Goal: Download file/media

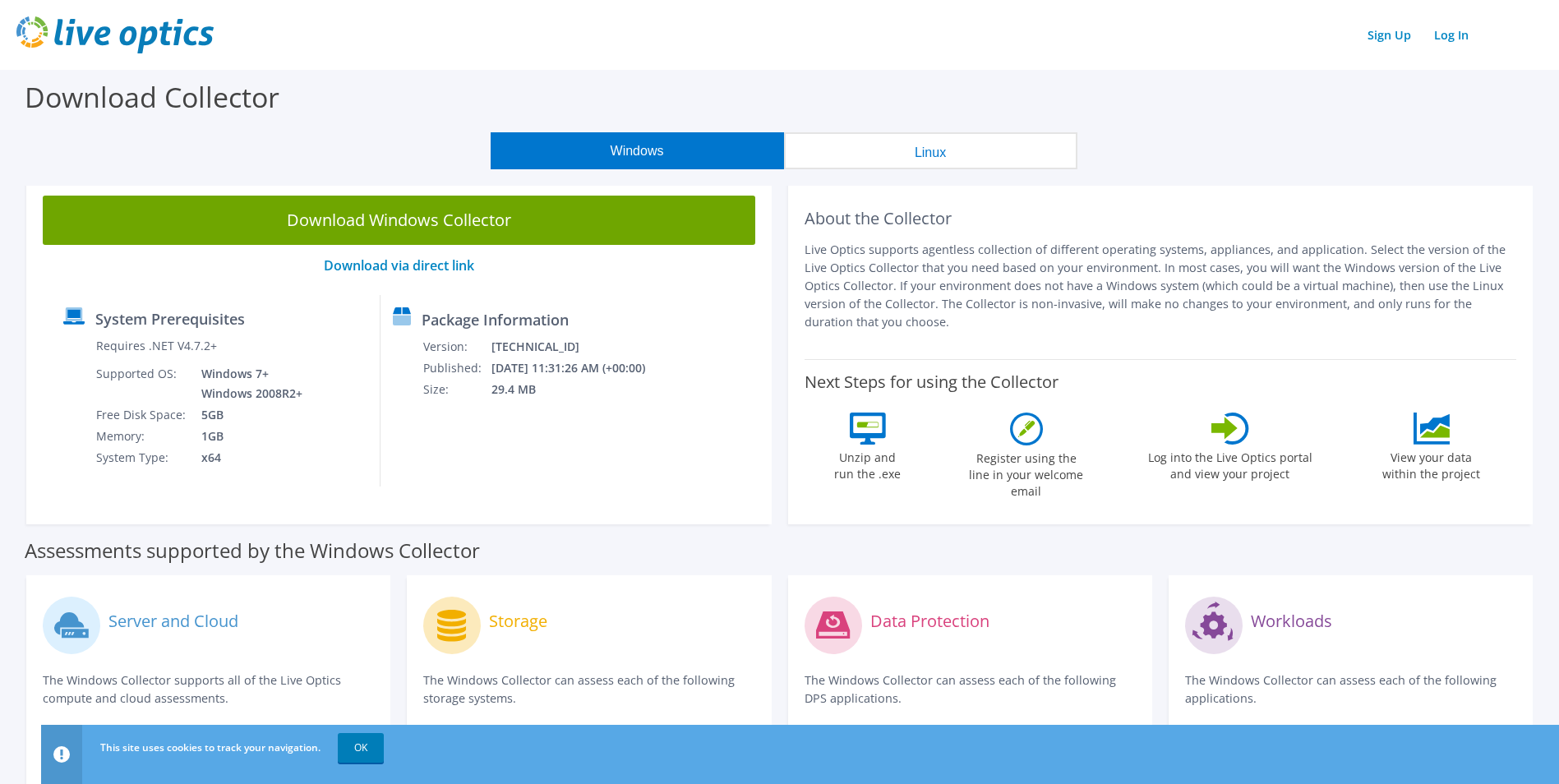
click at [513, 226] on link "Download Windows Collector" at bounding box center [399, 220] width 713 height 49
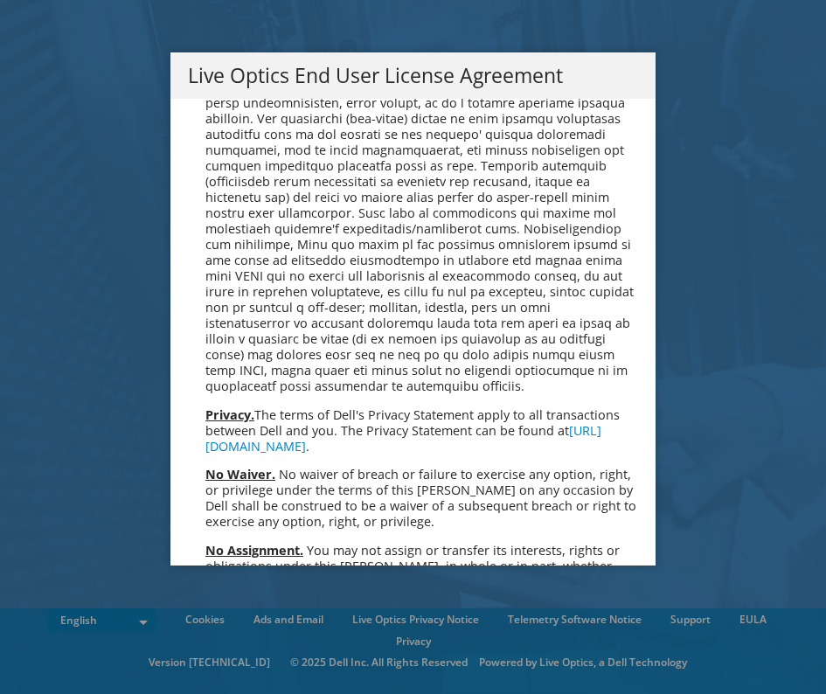
scroll to position [6611, 0]
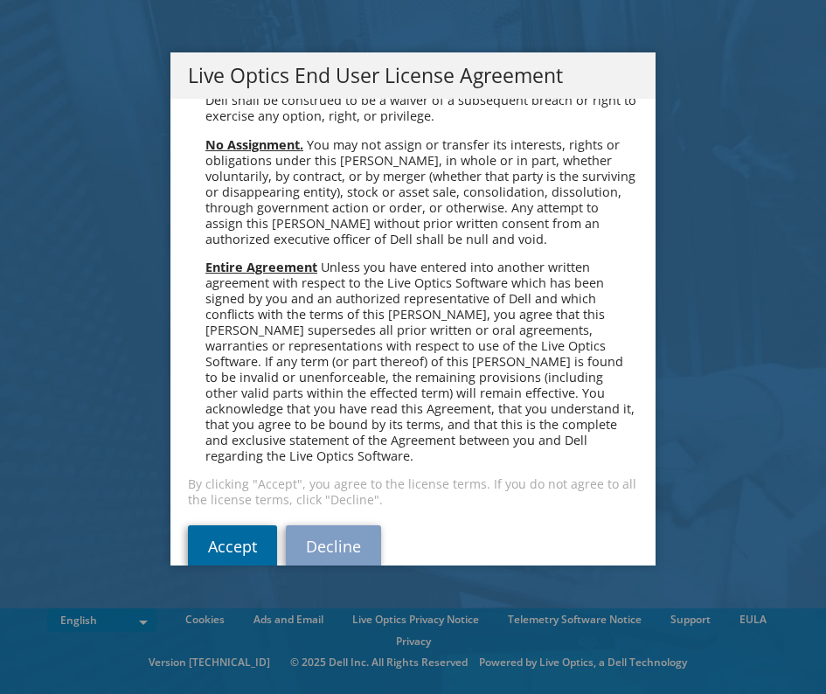
click at [226, 525] on link "Accept" at bounding box center [232, 546] width 89 height 42
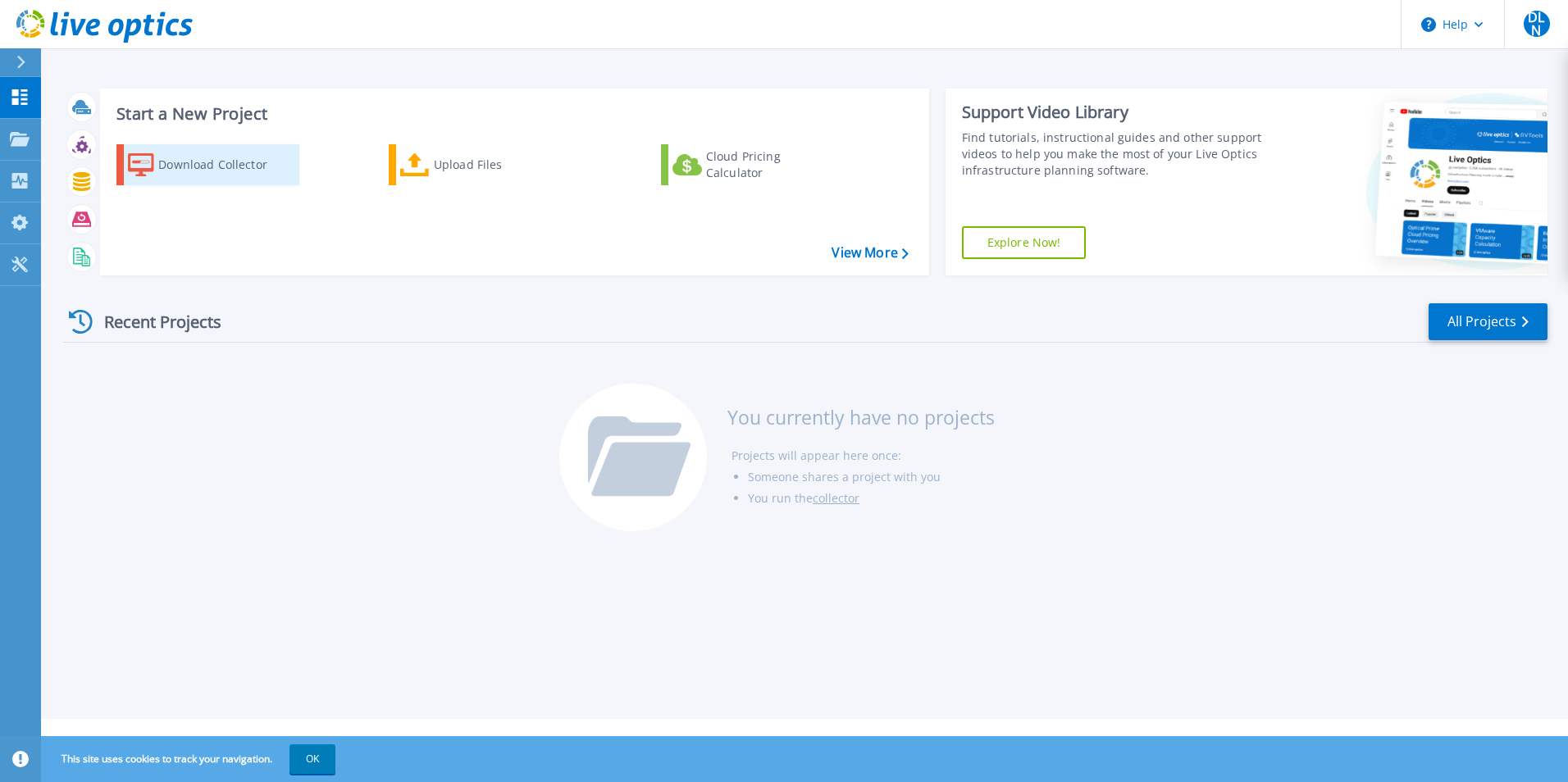
click at [212, 169] on div "Download Collector" at bounding box center [224, 164] width 131 height 33
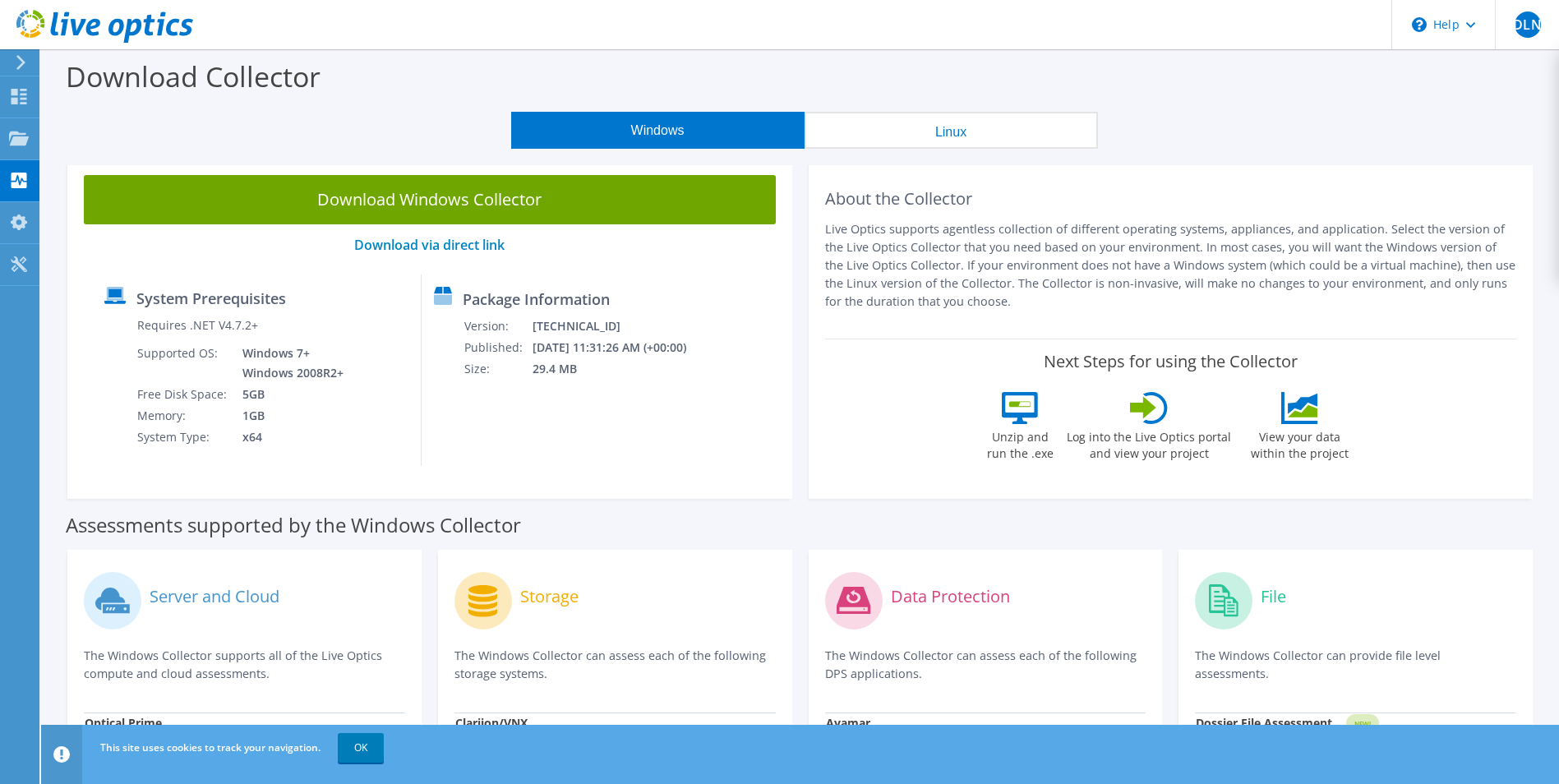
click at [363, 200] on link "Download Windows Collector" at bounding box center [430, 199] width 692 height 49
click at [368, 739] on link "OK" at bounding box center [360, 747] width 46 height 29
